Goal: Task Accomplishment & Management: Manage account settings

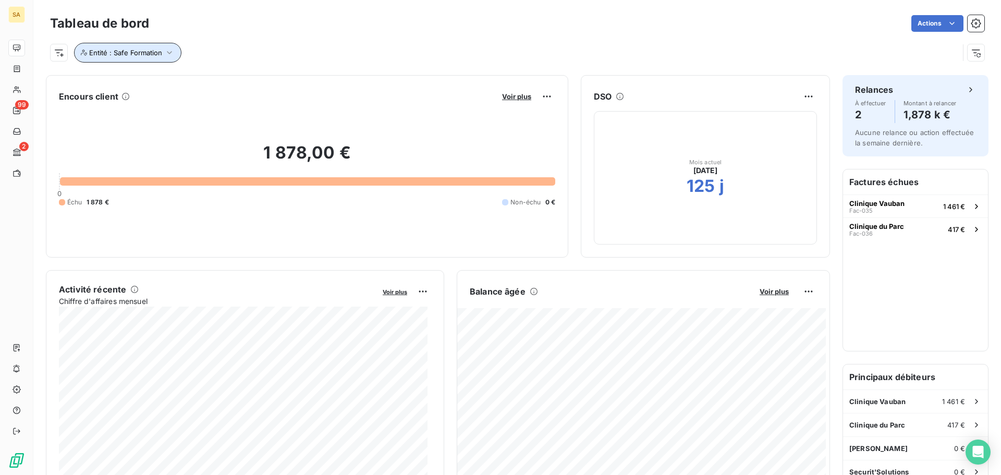
click at [153, 45] on button "Entité : Safe Formation" at bounding box center [127, 53] width 107 height 20
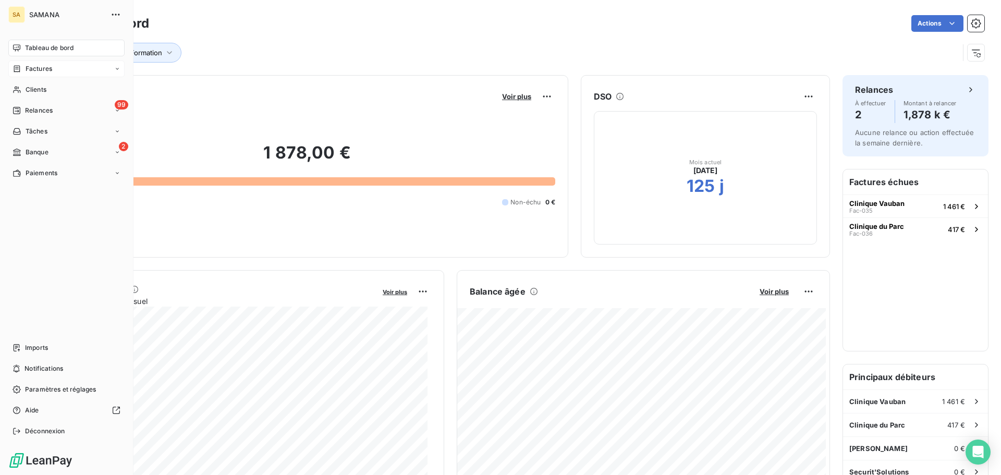
click at [32, 71] on span "Factures" at bounding box center [39, 68] width 27 height 9
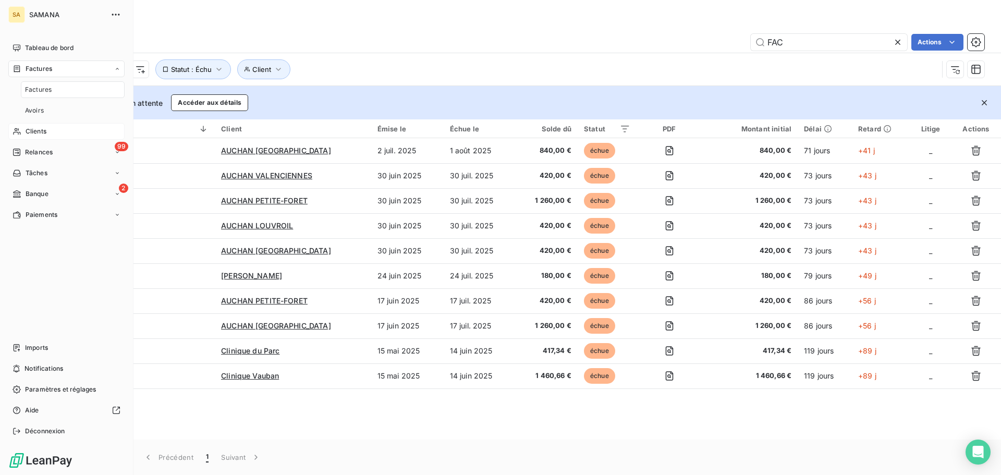
click at [47, 132] on div "Clients" at bounding box center [66, 131] width 116 height 17
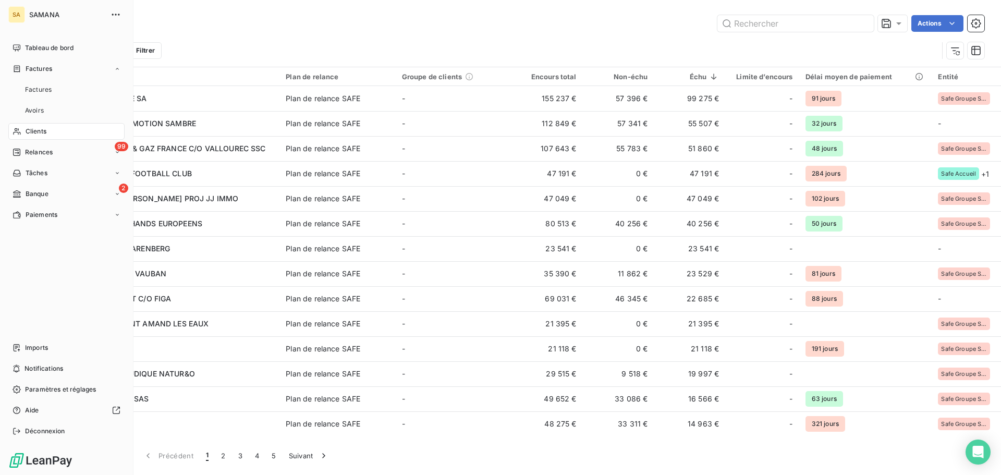
click at [64, 98] on nav "Factures Avoirs" at bounding box center [73, 100] width 104 height 38
click at [32, 71] on span "Factures" at bounding box center [39, 68] width 27 height 9
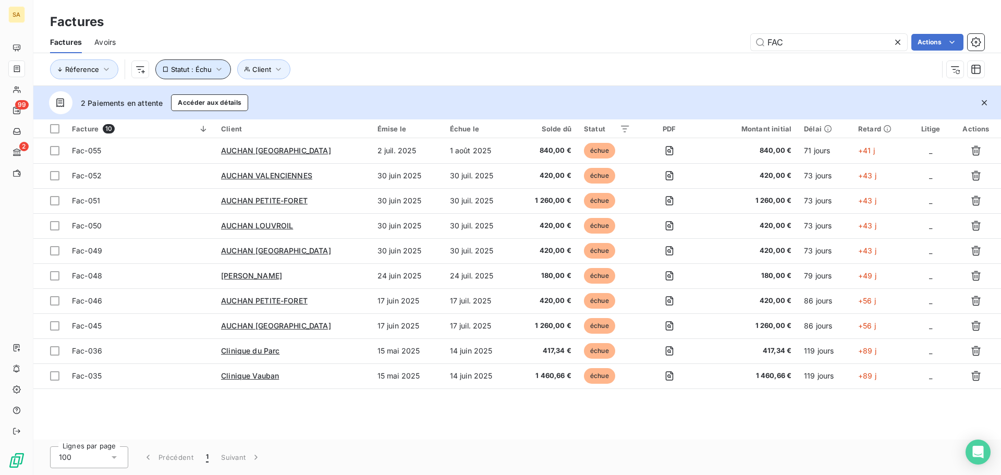
click at [201, 67] on span "Statut : Échu" at bounding box center [191, 69] width 41 height 8
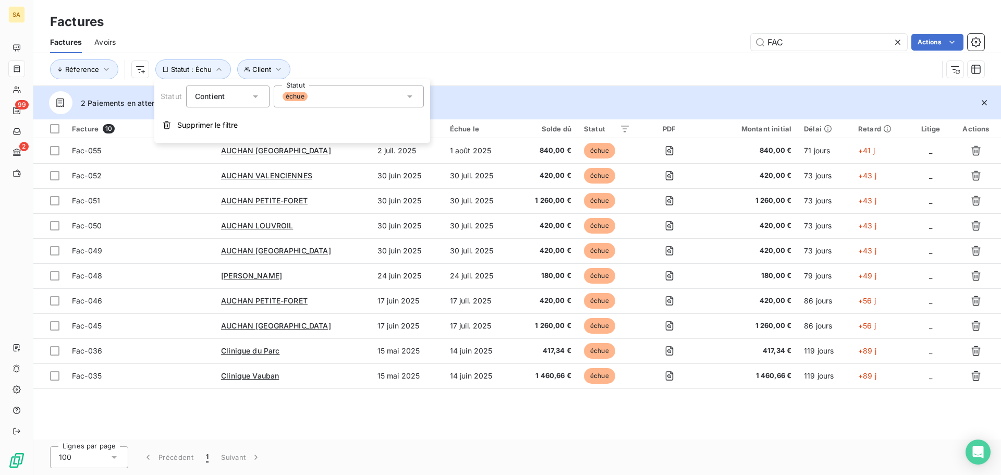
click at [199, 122] on span "Supprimer le filtre" at bounding box center [207, 125] width 60 height 10
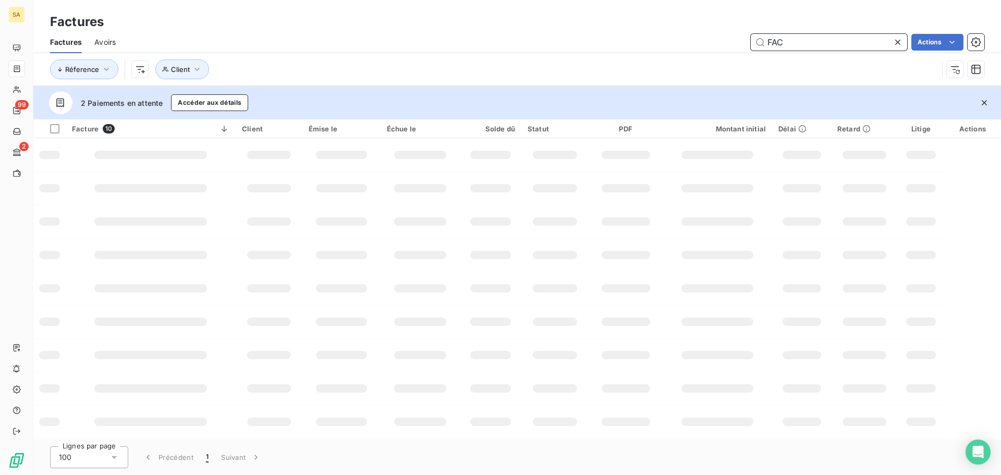
drag, startPoint x: 815, startPoint y: 39, endPoint x: 277, endPoint y: 32, distance: 537.2
click at [311, 31] on div "Factures Avoirs FAC Actions" at bounding box center [517, 42] width 968 height 22
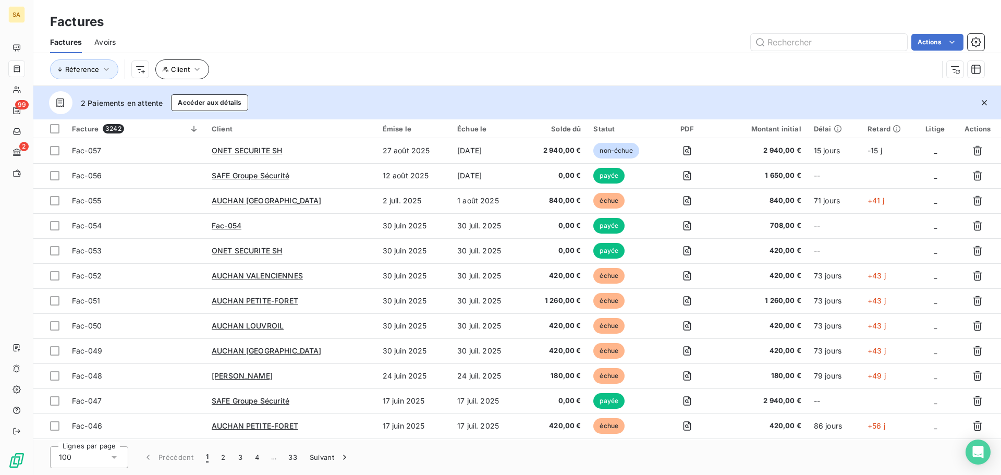
click at [207, 68] on div "Réference Client" at bounding box center [494, 69] width 888 height 20
click at [202, 71] on button "Client" at bounding box center [182, 69] width 54 height 20
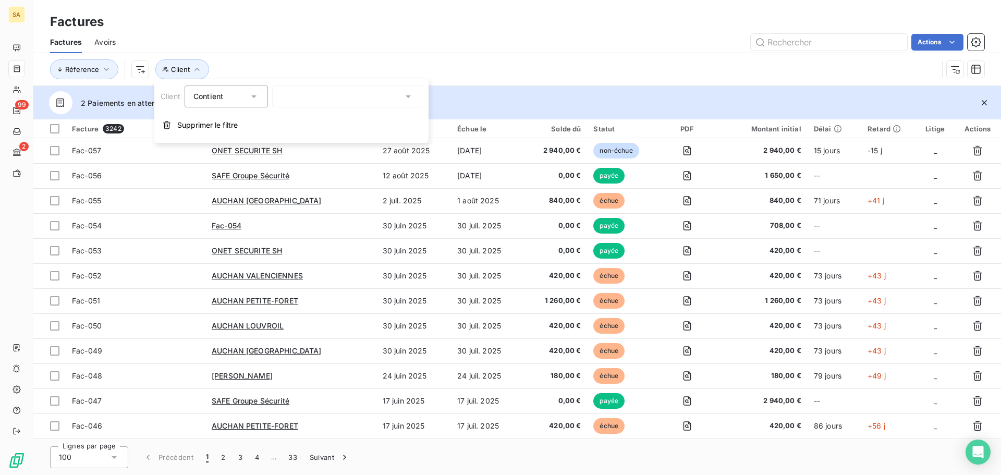
click at [296, 96] on div at bounding box center [347, 97] width 150 height 22
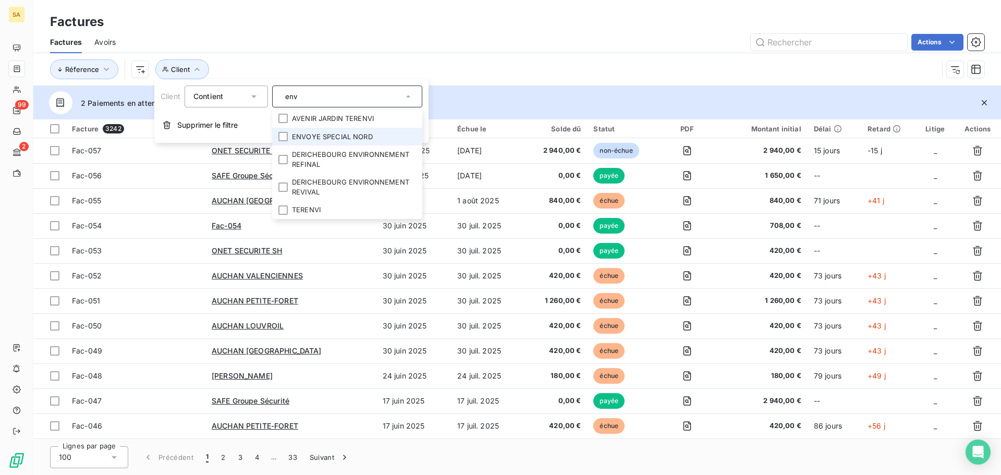
type input "env"
click at [330, 134] on li "ENVOYE SPECIAL NORD" at bounding box center [347, 137] width 150 height 18
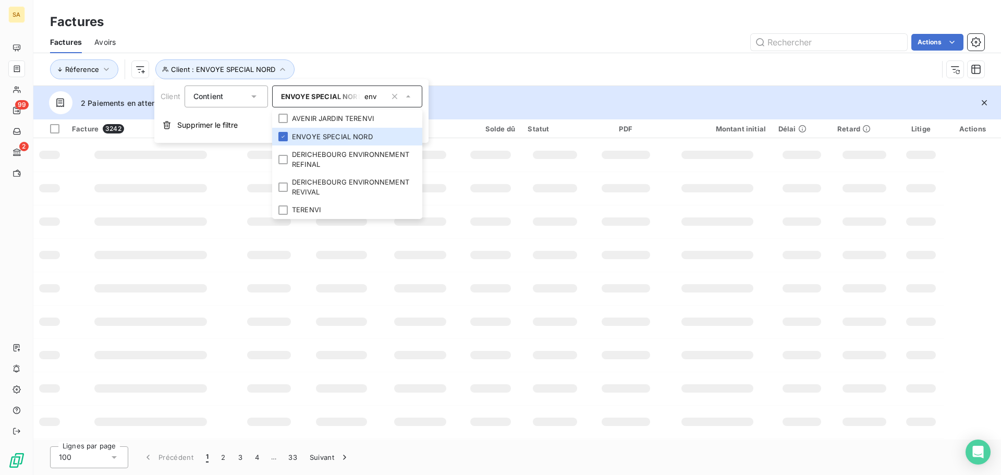
click at [521, 60] on div "Réference Client : ENVOYE SPECIAL NORD" at bounding box center [494, 69] width 888 height 20
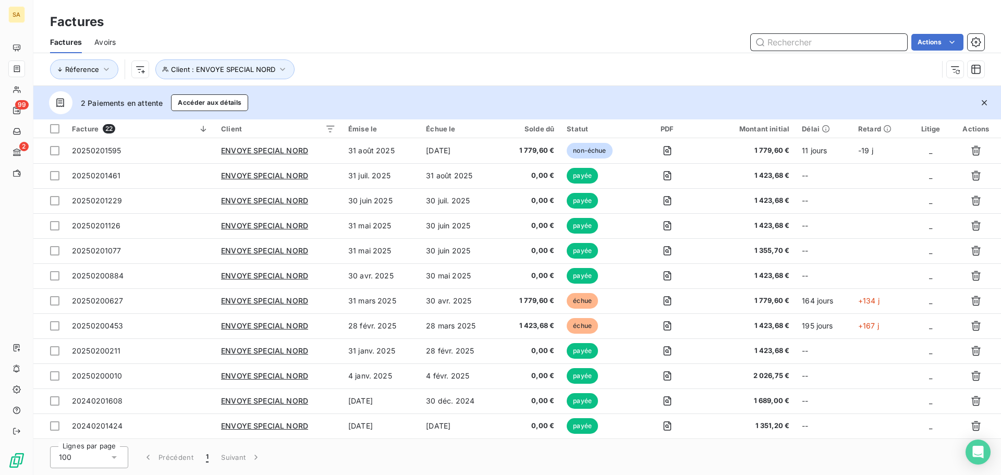
click at [826, 41] on input "text" at bounding box center [829, 42] width 156 height 17
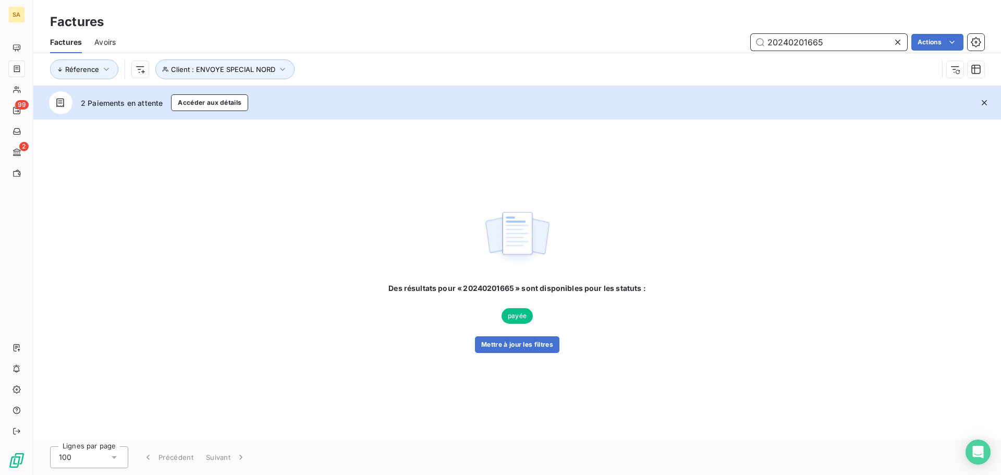
drag, startPoint x: 820, startPoint y: 44, endPoint x: 566, endPoint y: 39, distance: 254.6
click at [567, 39] on div "20240201665 Actions" at bounding box center [556, 42] width 856 height 17
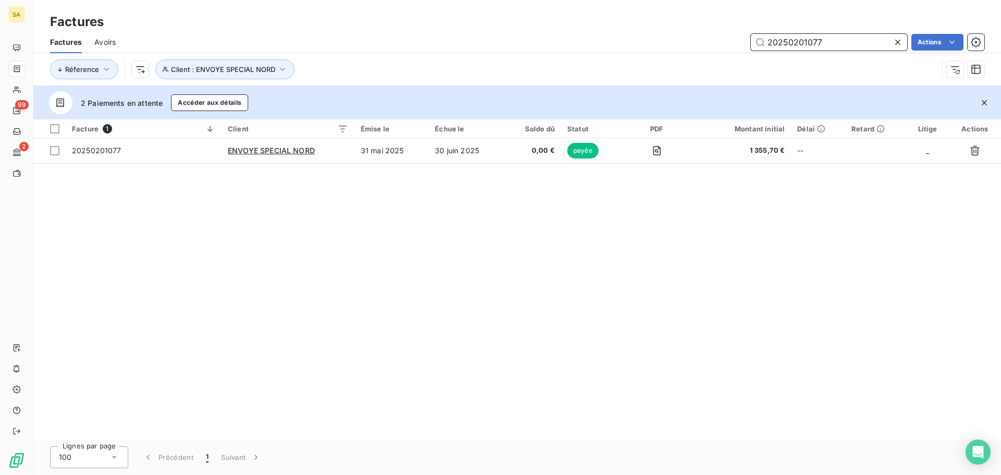
type input "20250201077"
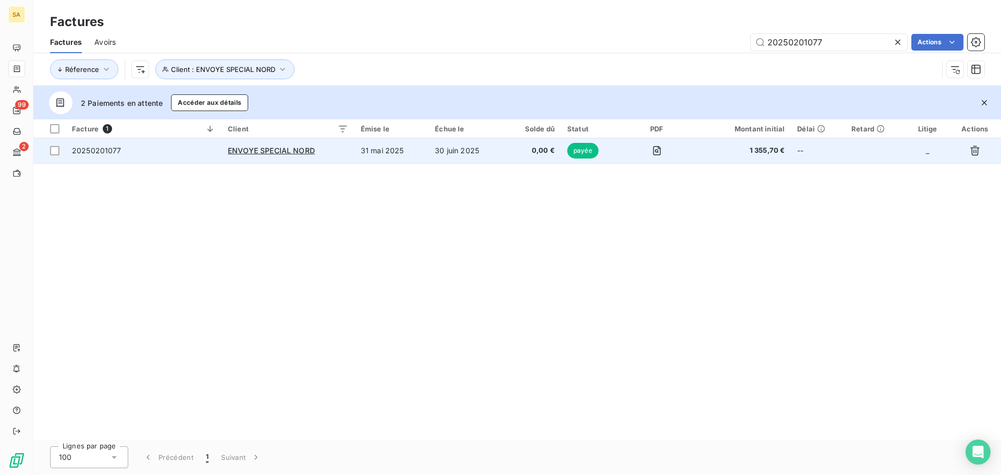
click at [90, 151] on span "20250201077" at bounding box center [97, 150] width 50 height 9
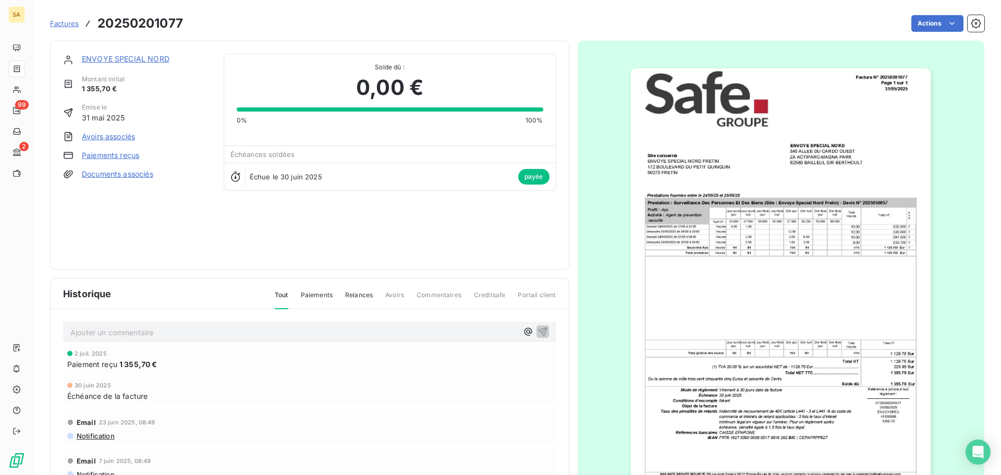
click at [123, 156] on link "Paiements reçus" at bounding box center [110, 155] width 57 height 10
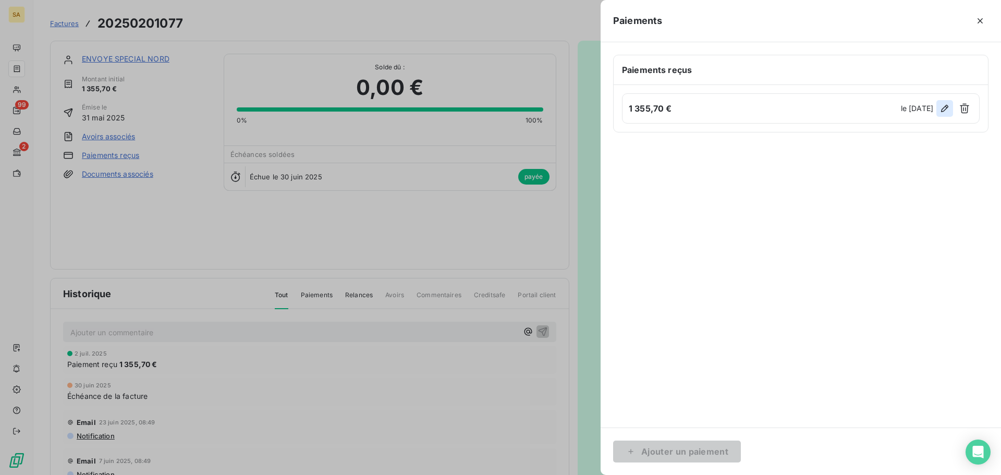
click at [946, 108] on icon "button" at bounding box center [945, 108] width 10 height 10
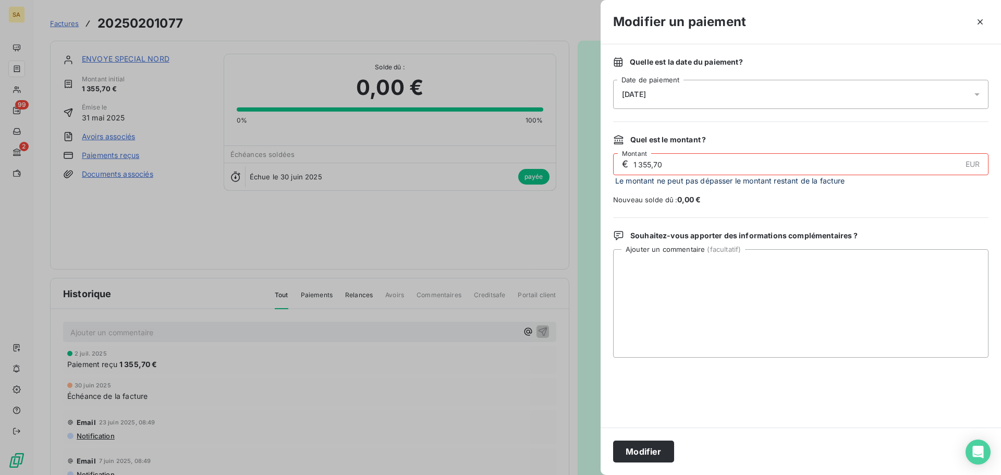
click at [766, 88] on div "[DATE]" at bounding box center [800, 94] width 375 height 29
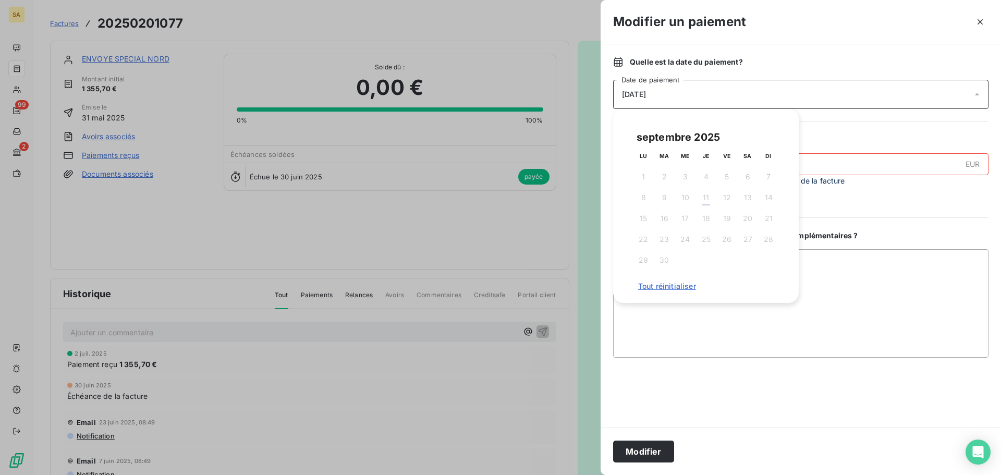
click at [872, 438] on div "Modifier" at bounding box center [801, 451] width 401 height 47
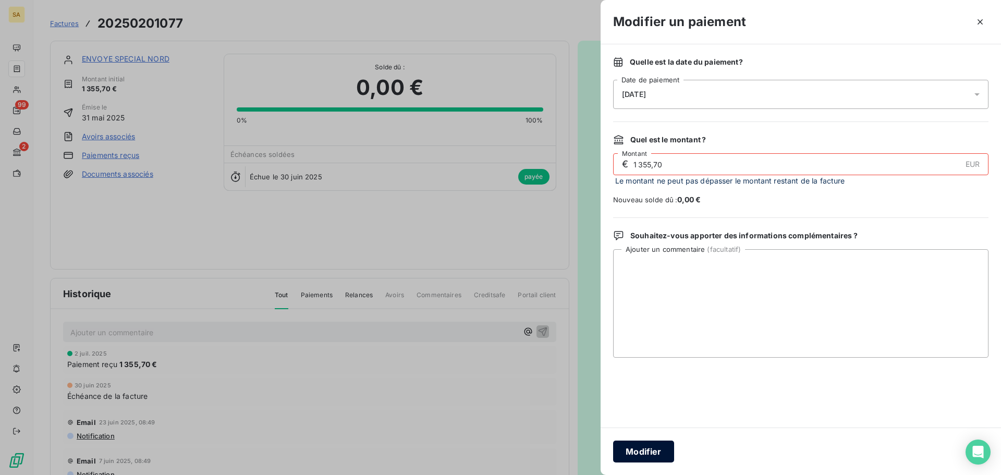
click at [655, 449] on button "Modifier" at bounding box center [643, 452] width 61 height 22
click at [982, 22] on icon "button" at bounding box center [980, 21] width 5 height 5
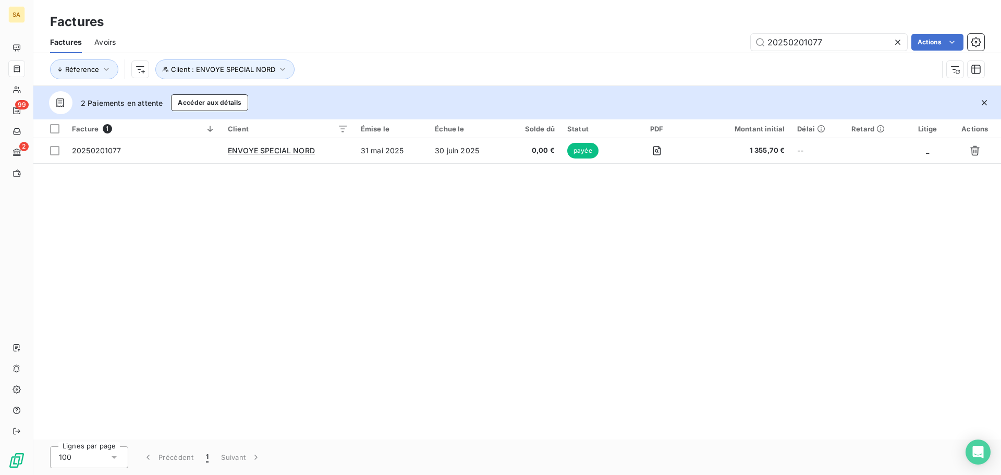
drag, startPoint x: 843, startPoint y: 46, endPoint x: 496, endPoint y: 38, distance: 346.9
click at [496, 38] on div "20250201077 Actions" at bounding box center [556, 42] width 856 height 17
type input "20250200010"
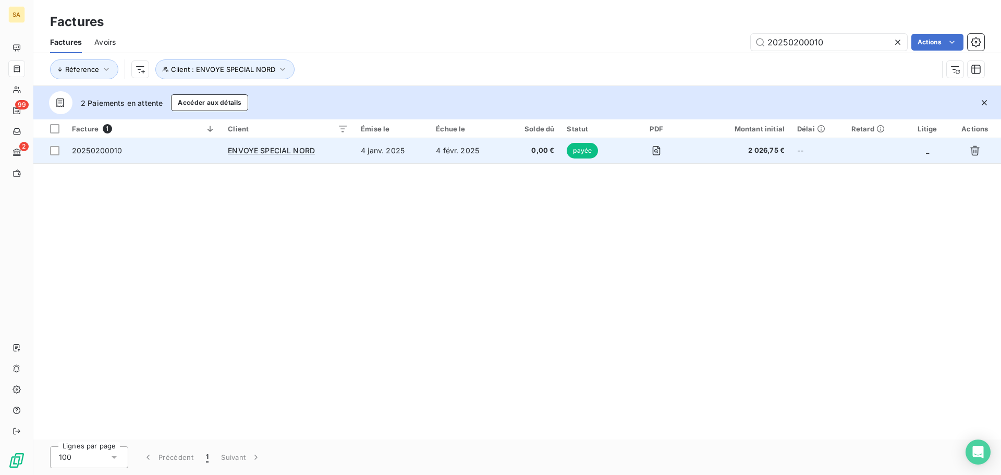
click at [91, 146] on span "20250200010" at bounding box center [97, 150] width 51 height 9
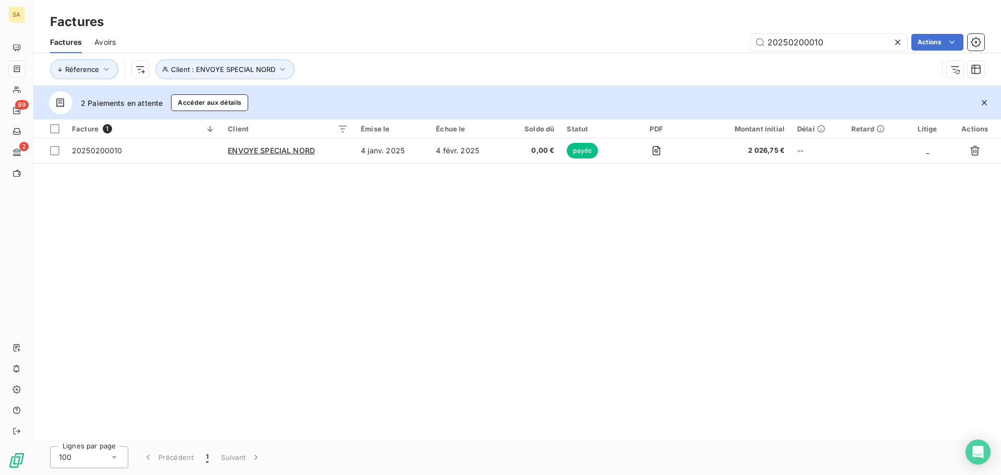
drag, startPoint x: 832, startPoint y: 38, endPoint x: 413, endPoint y: 44, distance: 419.3
click at [426, 44] on div "20250200010 Actions" at bounding box center [556, 42] width 856 height 17
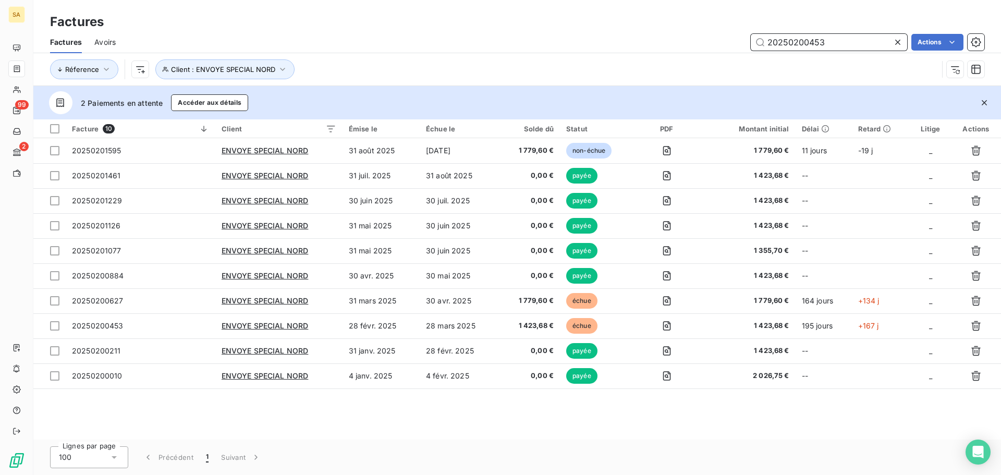
type input "20250200453"
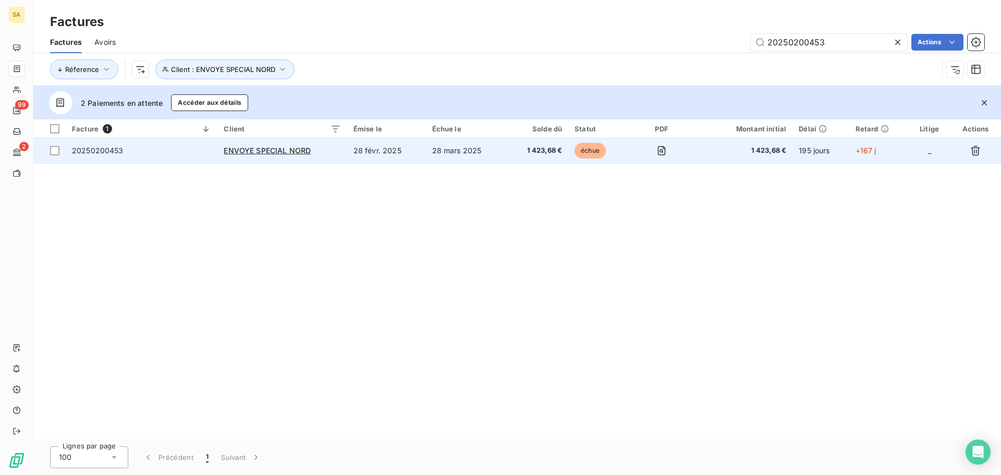
click at [93, 152] on span "20250200453" at bounding box center [98, 150] width 52 height 9
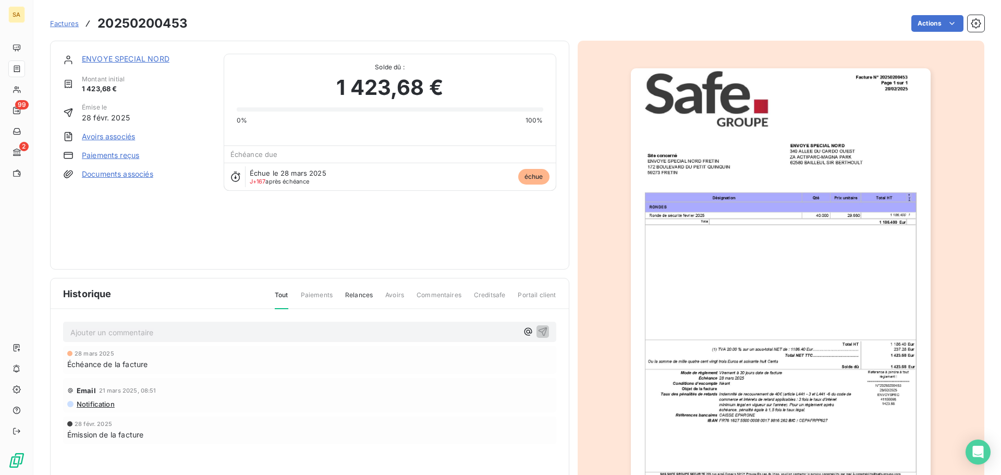
click at [104, 154] on link "Paiements reçus" at bounding box center [110, 155] width 57 height 10
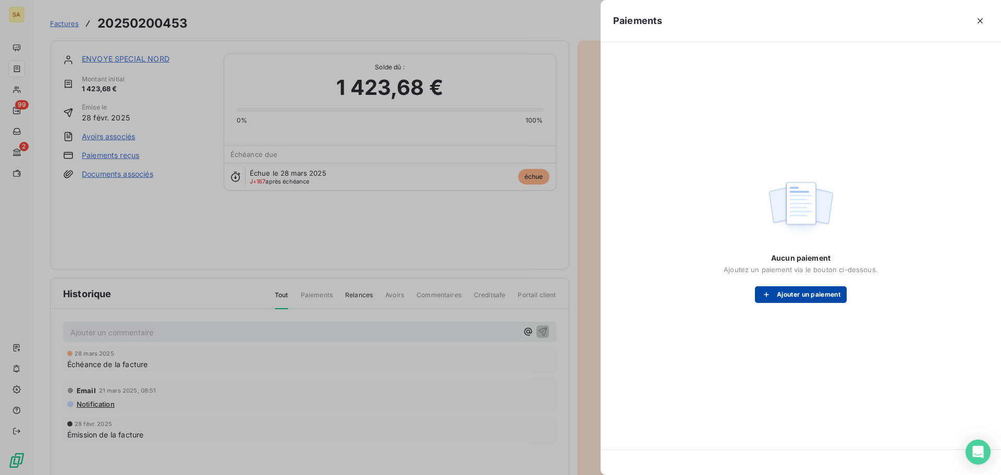
click at [810, 291] on button "Ajouter un paiement" at bounding box center [801, 294] width 92 height 17
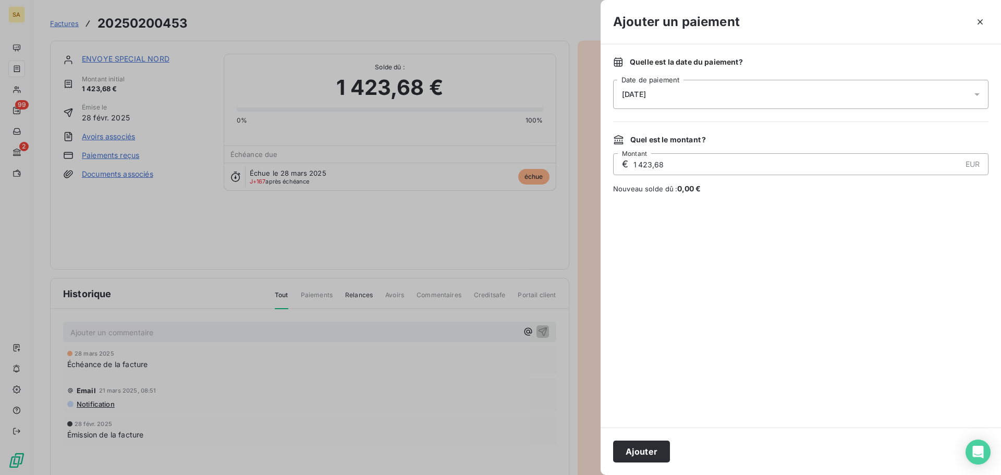
click at [689, 90] on div "[DATE]" at bounding box center [800, 94] width 375 height 29
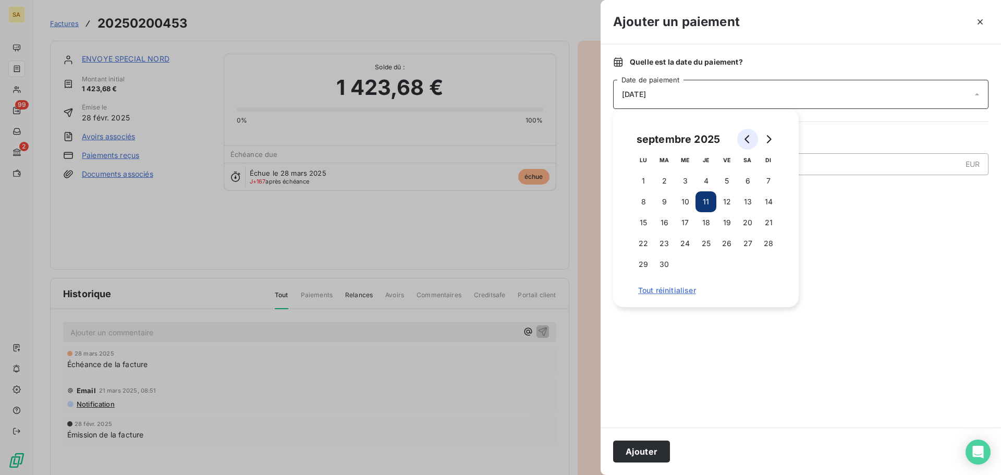
click at [750, 140] on icon "Go to previous month" at bounding box center [748, 139] width 8 height 8
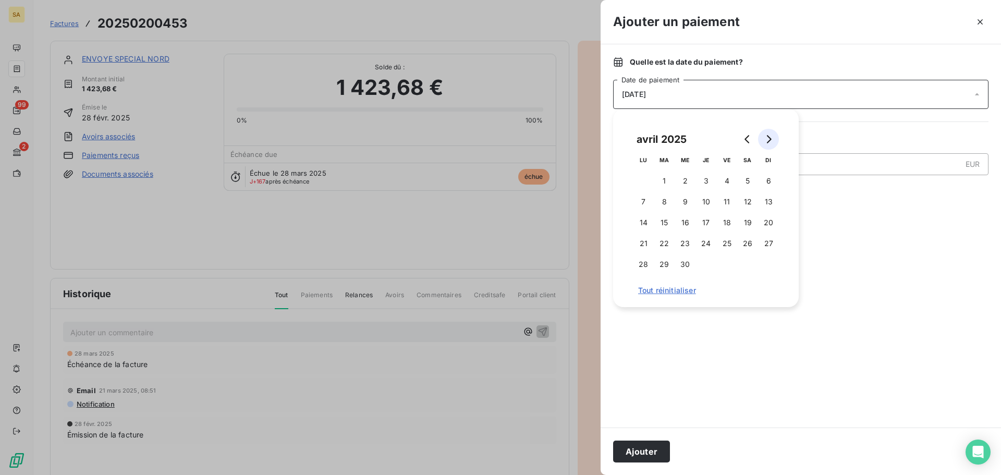
click at [771, 137] on icon "Go to next month" at bounding box center [769, 139] width 8 height 8
click at [647, 245] on button "19" at bounding box center [643, 243] width 21 height 21
click at [638, 450] on button "Ajouter" at bounding box center [641, 452] width 57 height 22
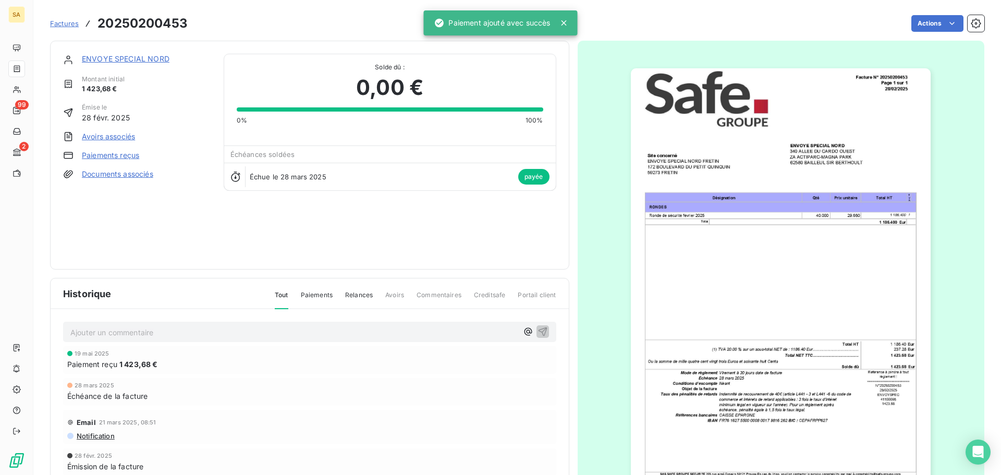
click at [71, 25] on span "Factures" at bounding box center [64, 23] width 29 height 8
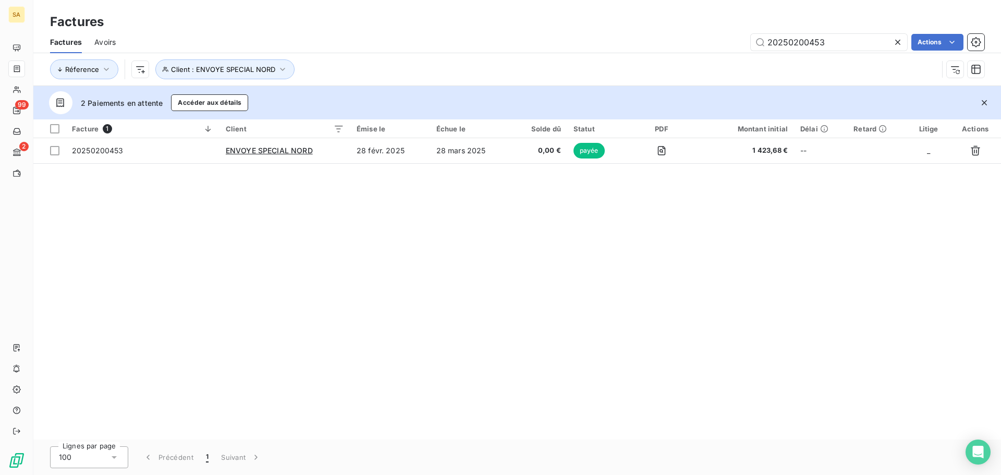
drag, startPoint x: 853, startPoint y: 45, endPoint x: 462, endPoint y: 56, distance: 391.3
click at [462, 56] on div "Factures Avoirs 20250200453 Actions Réference Client : ENVOYE SPECIAL NORD" at bounding box center [517, 58] width 968 height 54
drag, startPoint x: 829, startPoint y: 40, endPoint x: 476, endPoint y: 45, distance: 353.1
click at [476, 44] on div "20250200627 Actions" at bounding box center [556, 42] width 856 height 17
drag, startPoint x: 833, startPoint y: 39, endPoint x: 466, endPoint y: 39, distance: 366.6
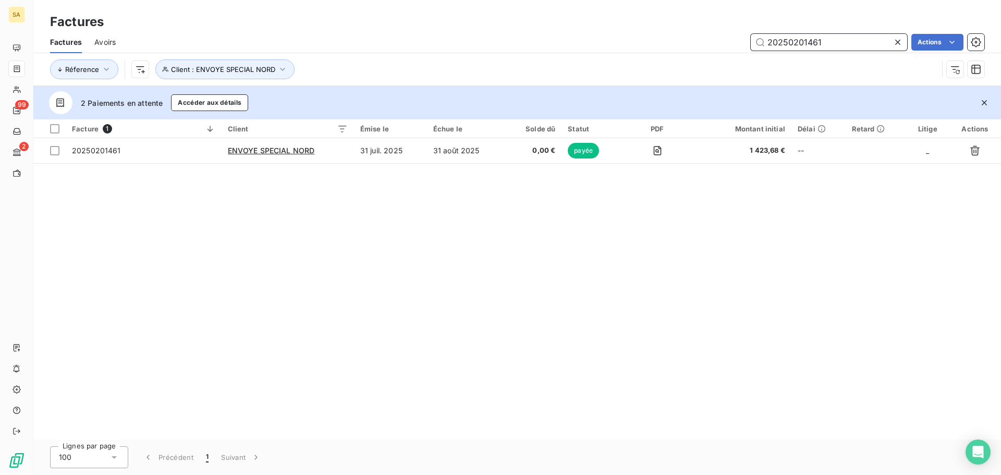
click at [466, 39] on div "20250201461 Actions" at bounding box center [556, 42] width 856 height 17
drag, startPoint x: 838, startPoint y: 42, endPoint x: 469, endPoint y: 53, distance: 368.4
click at [469, 53] on div "Factures Avoirs 20250201229 Actions" at bounding box center [517, 42] width 968 height 22
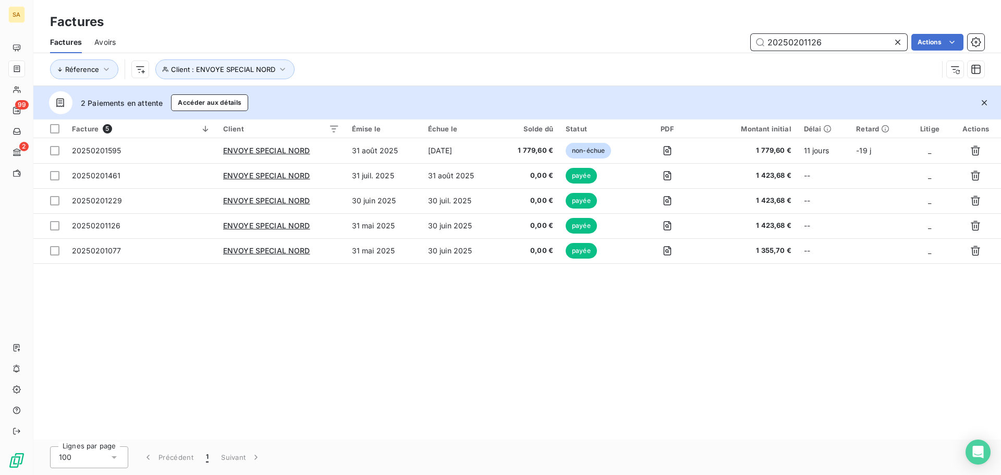
type input "20250201126"
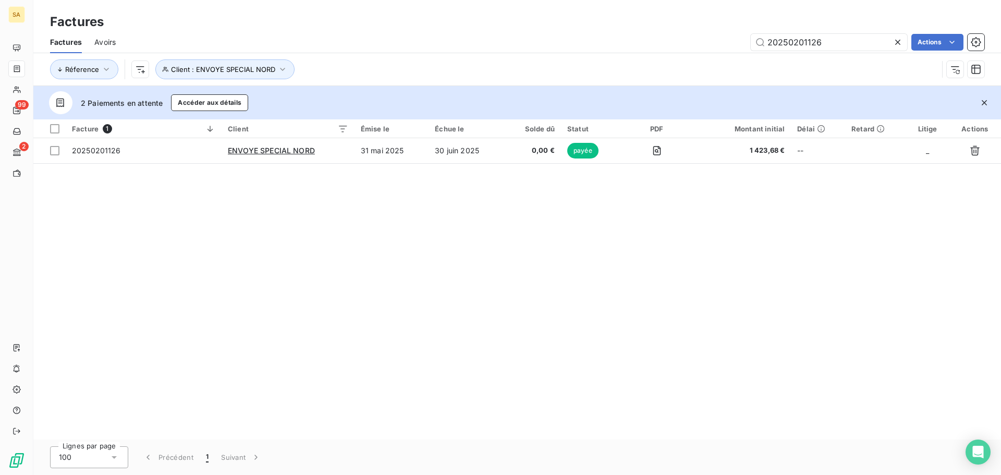
click at [894, 39] on icon at bounding box center [898, 42] width 10 height 10
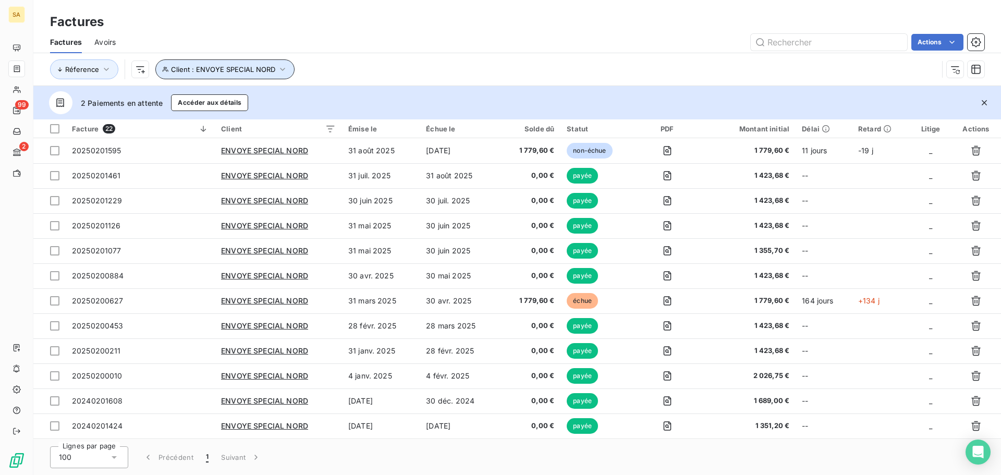
click at [259, 71] on span "Client : ENVOYE SPECIAL NORD" at bounding box center [223, 69] width 104 height 8
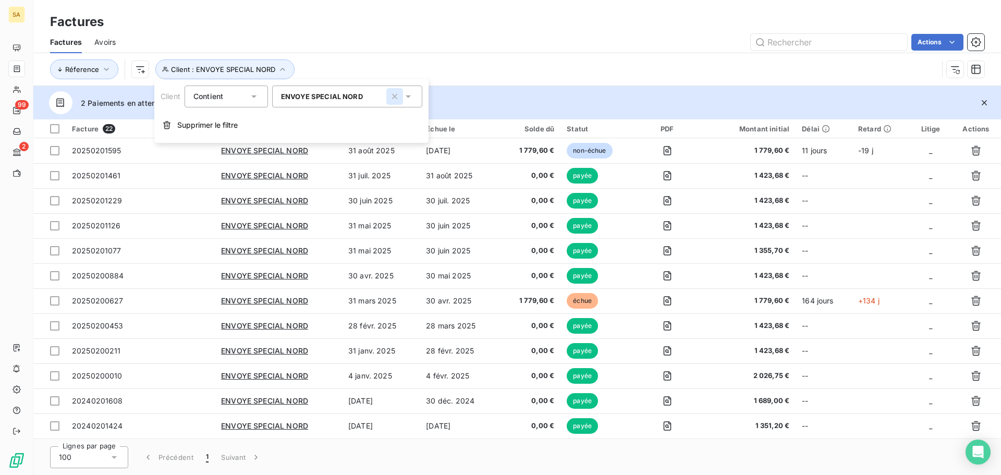
click at [400, 96] on icon "button" at bounding box center [395, 96] width 10 height 10
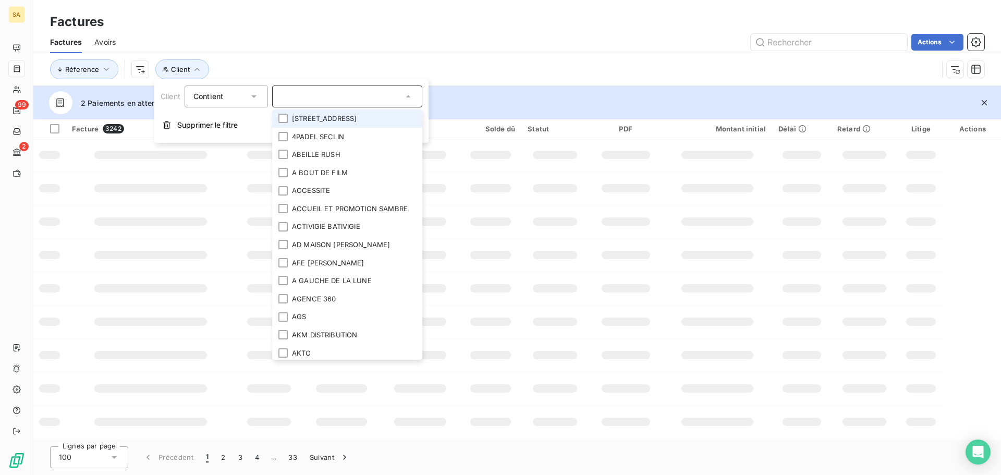
click at [375, 103] on div at bounding box center [347, 97] width 150 height 22
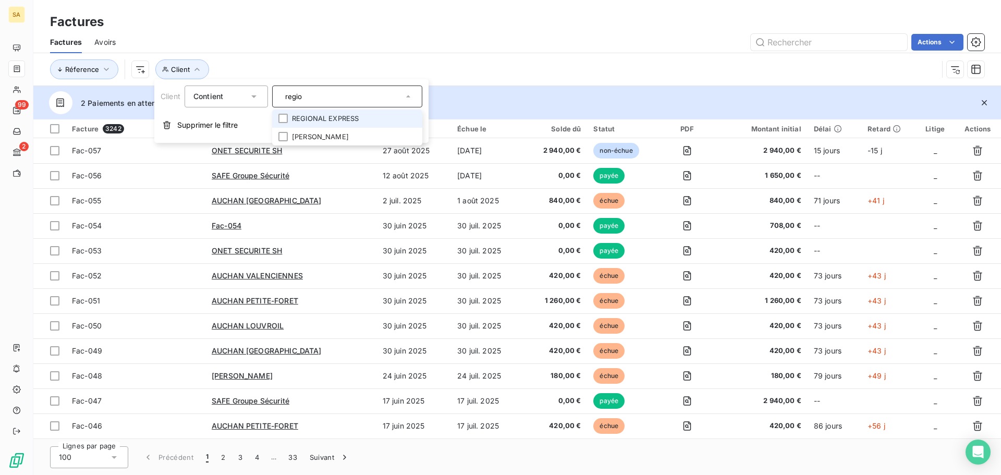
type input "regio"
click at [382, 124] on li "REGIONAL EXPRESS" at bounding box center [347, 119] width 150 height 18
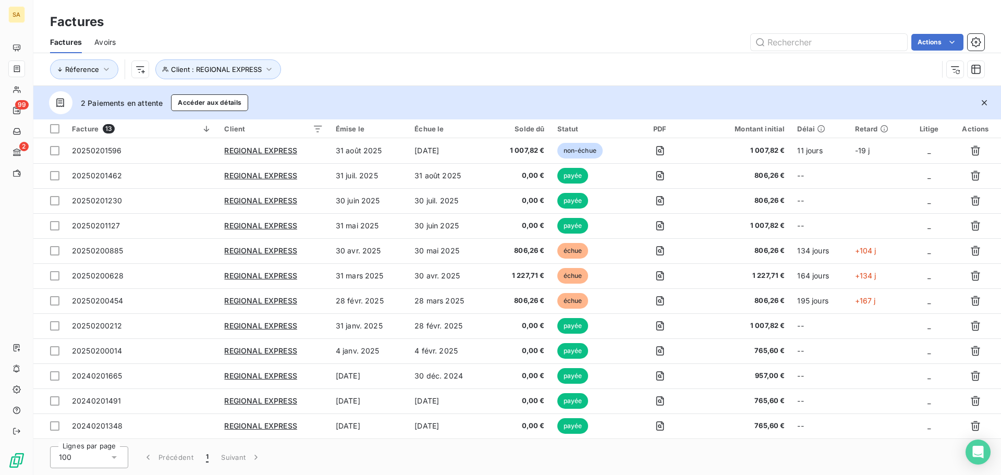
click at [676, 60] on div "Réference Client : REGIONAL EXPRESS" at bounding box center [494, 69] width 888 height 20
drag, startPoint x: 247, startPoint y: 74, endPoint x: 263, endPoint y: 70, distance: 16.6
click at [259, 71] on button "Client : REGIONAL EXPRESS" at bounding box center [218, 69] width 126 height 20
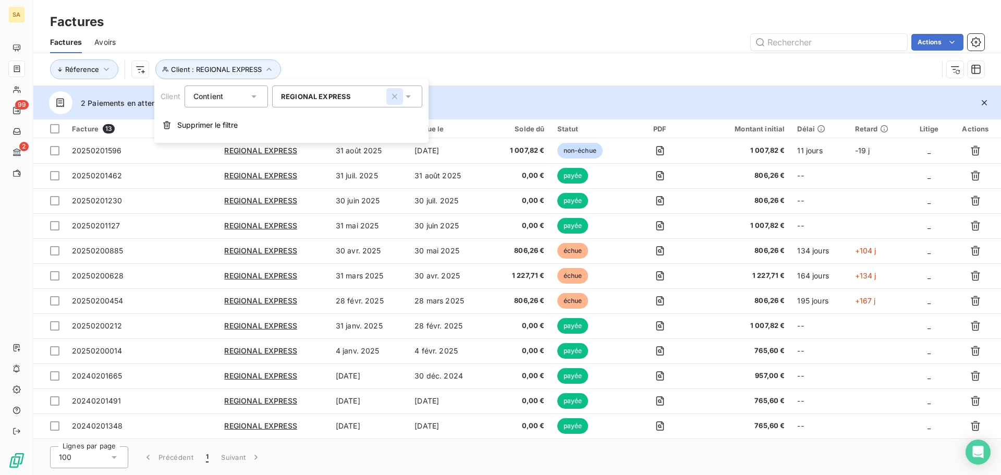
click at [392, 97] on icon "button" at bounding box center [395, 96] width 10 height 10
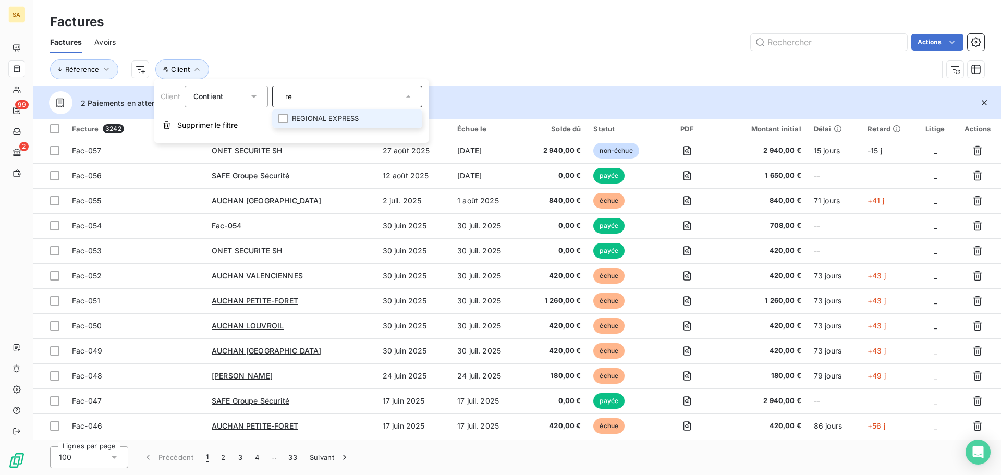
type input "r"
type input "sas re"
click at [387, 122] on li "[PERSON_NAME]" at bounding box center [347, 119] width 150 height 18
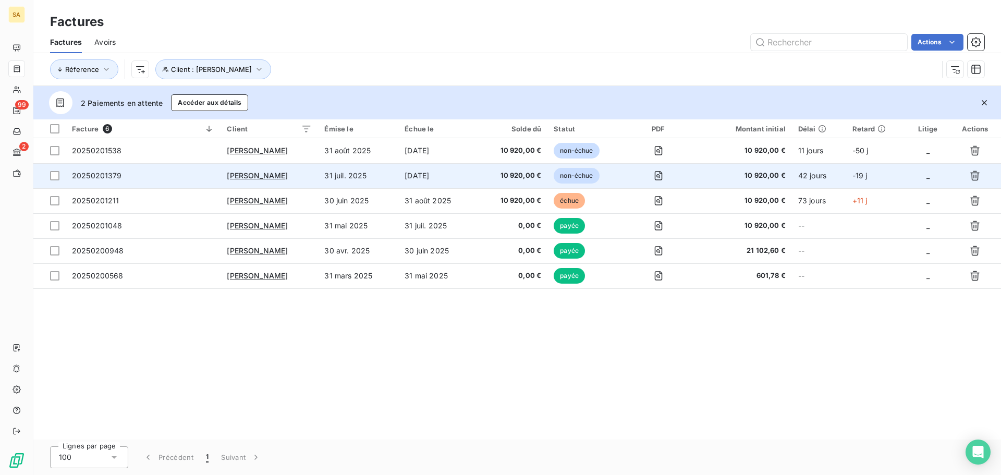
click at [336, 179] on td "31 juil. 2025" at bounding box center [358, 175] width 80 height 25
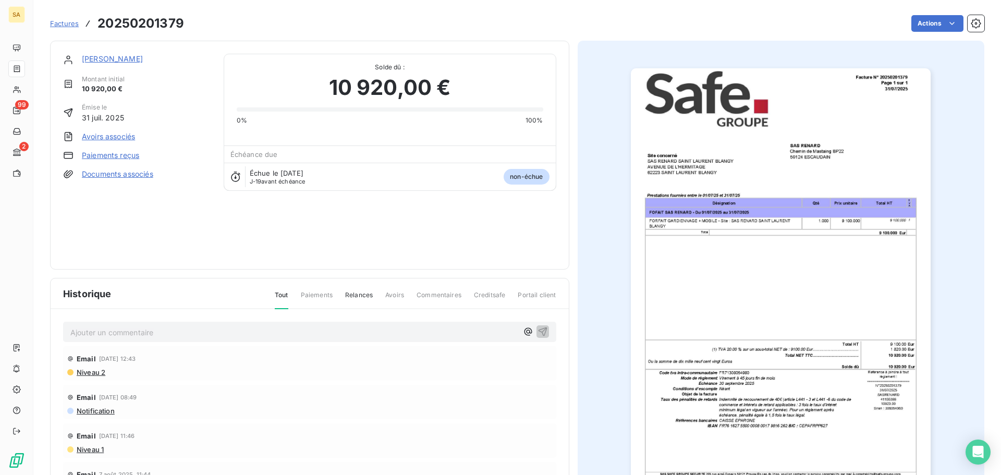
click at [813, 92] on img "button" at bounding box center [781, 280] width 300 height 425
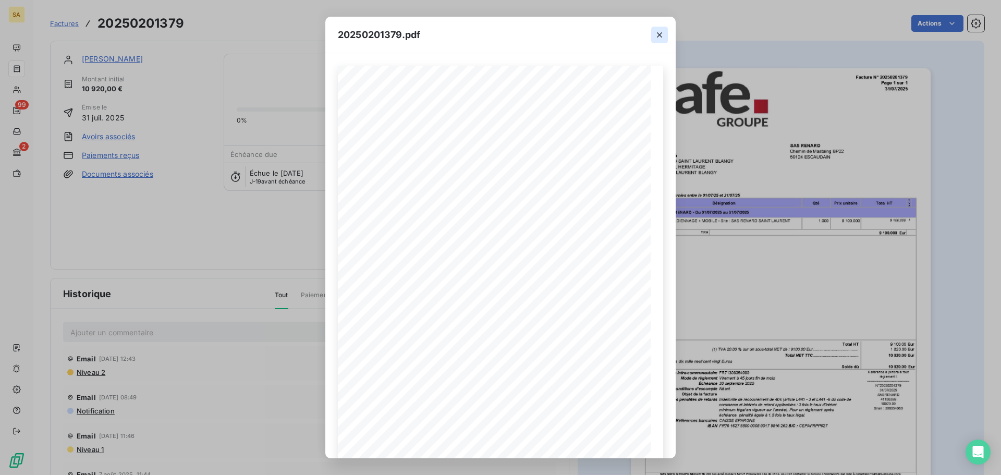
click at [664, 34] on icon "button" at bounding box center [660, 35] width 10 height 10
